Goal: Find specific page/section: Find specific page/section

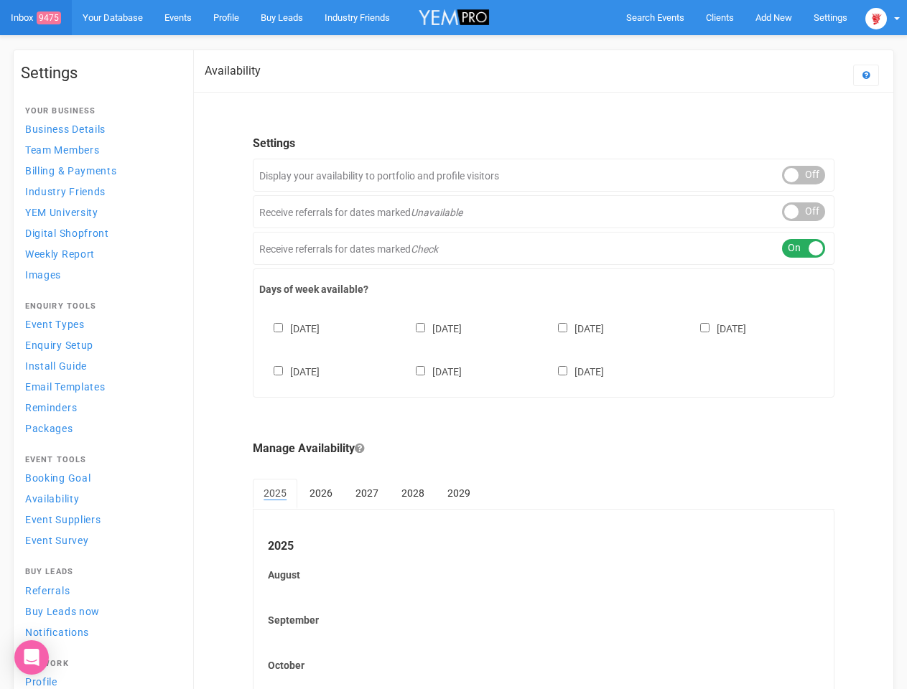
click at [453, 345] on div "[DATE] [DATE] [DATE] [DATE] [DATE] [DATE] [DATE]" at bounding box center [543, 343] width 568 height 86
click at [655, 17] on span "Search Events" at bounding box center [655, 17] width 58 height 11
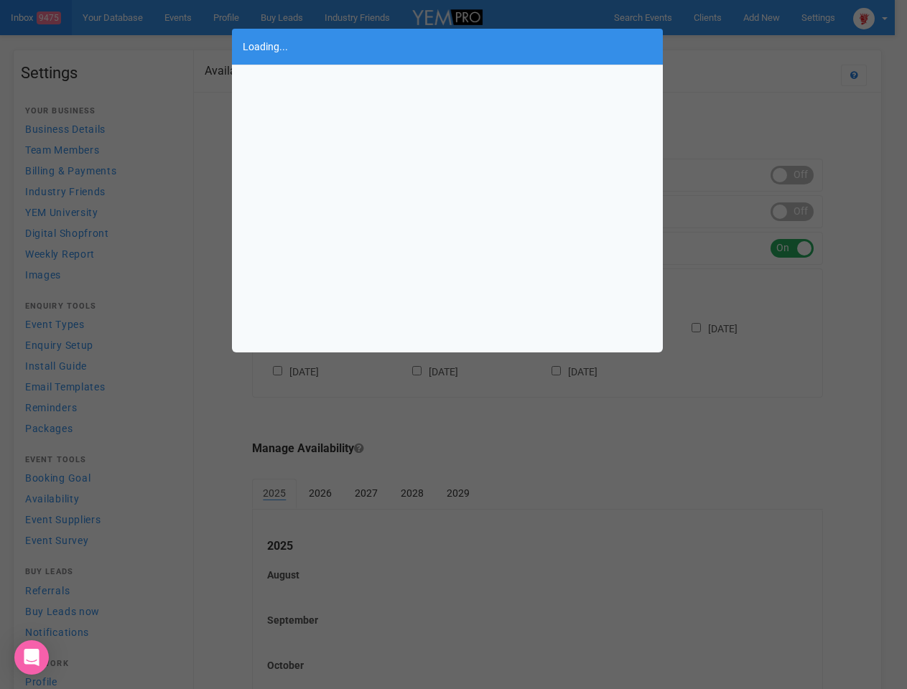
click at [773, 17] on body "Search Events Clients Add New New Client New Event New Enquiry Settings [GEOGRA…" at bounding box center [453, 438] width 907 height 876
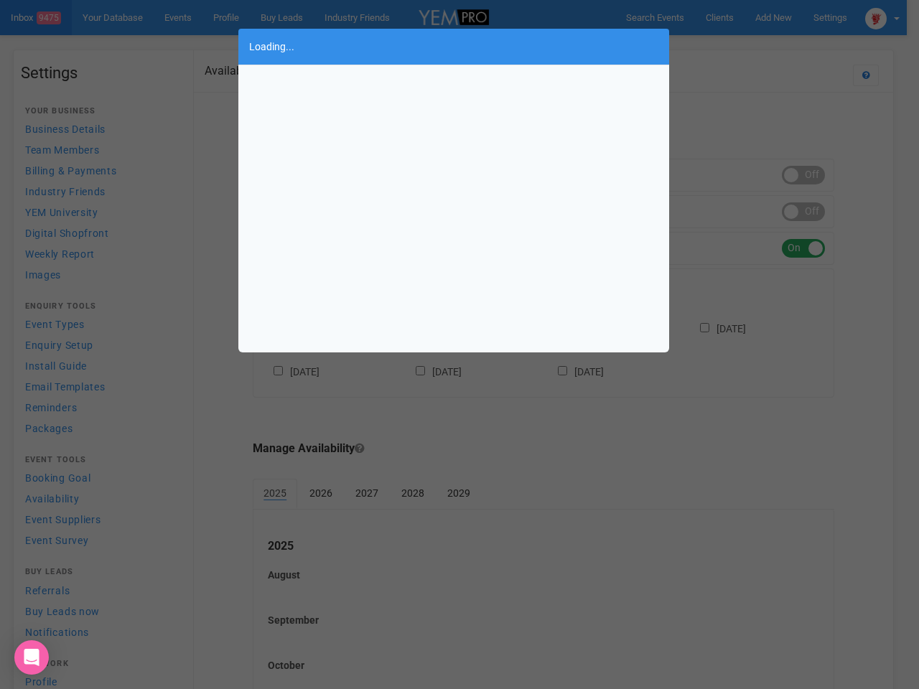
click at [740, 46] on div "Loading..." at bounding box center [459, 344] width 919 height 689
click at [882, 17] on div "Loading..." at bounding box center [459, 344] width 919 height 689
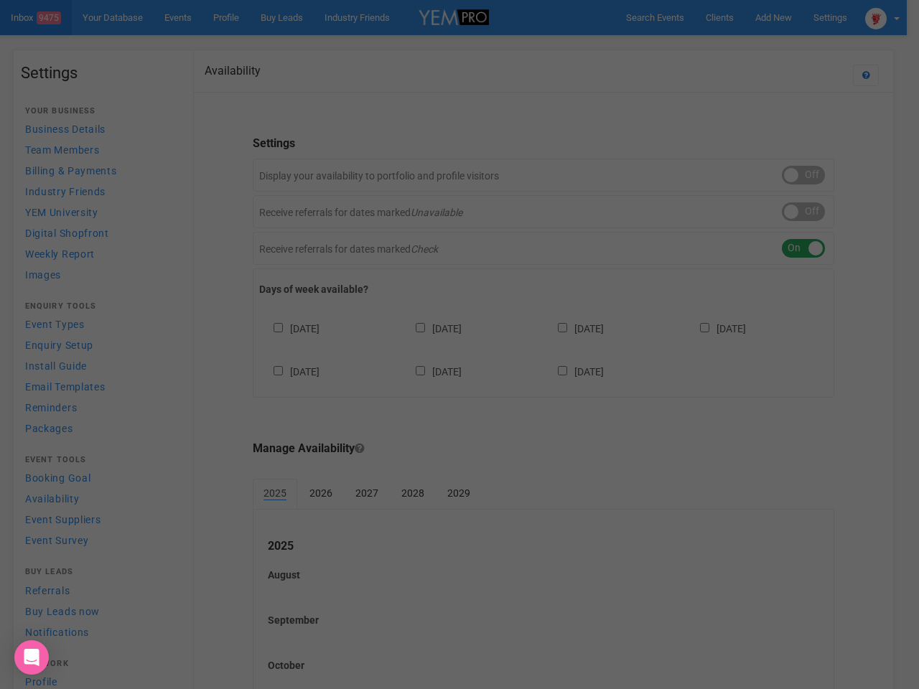
click at [803, 175] on div "Loading..." at bounding box center [459, 344] width 919 height 689
click at [803, 212] on div at bounding box center [459, 344] width 919 height 689
click at [803, 248] on div at bounding box center [459, 344] width 919 height 689
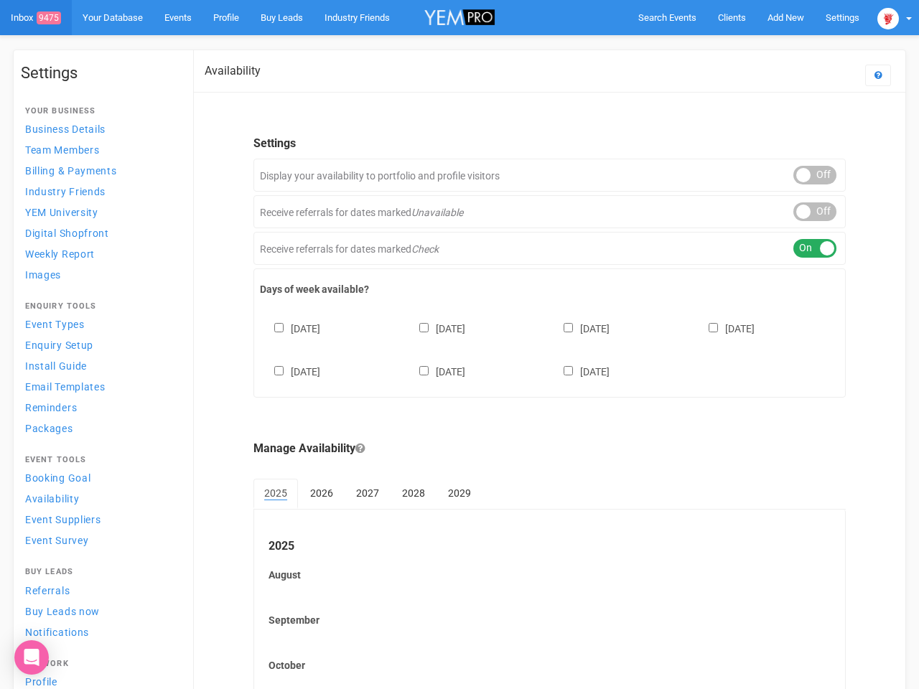
click at [543, 348] on div "[DATE] [DATE] [DATE] [DATE] [DATE] [DATE] [DATE]" at bounding box center [549, 343] width 579 height 86
